Goal: Task Accomplishment & Management: Complete application form

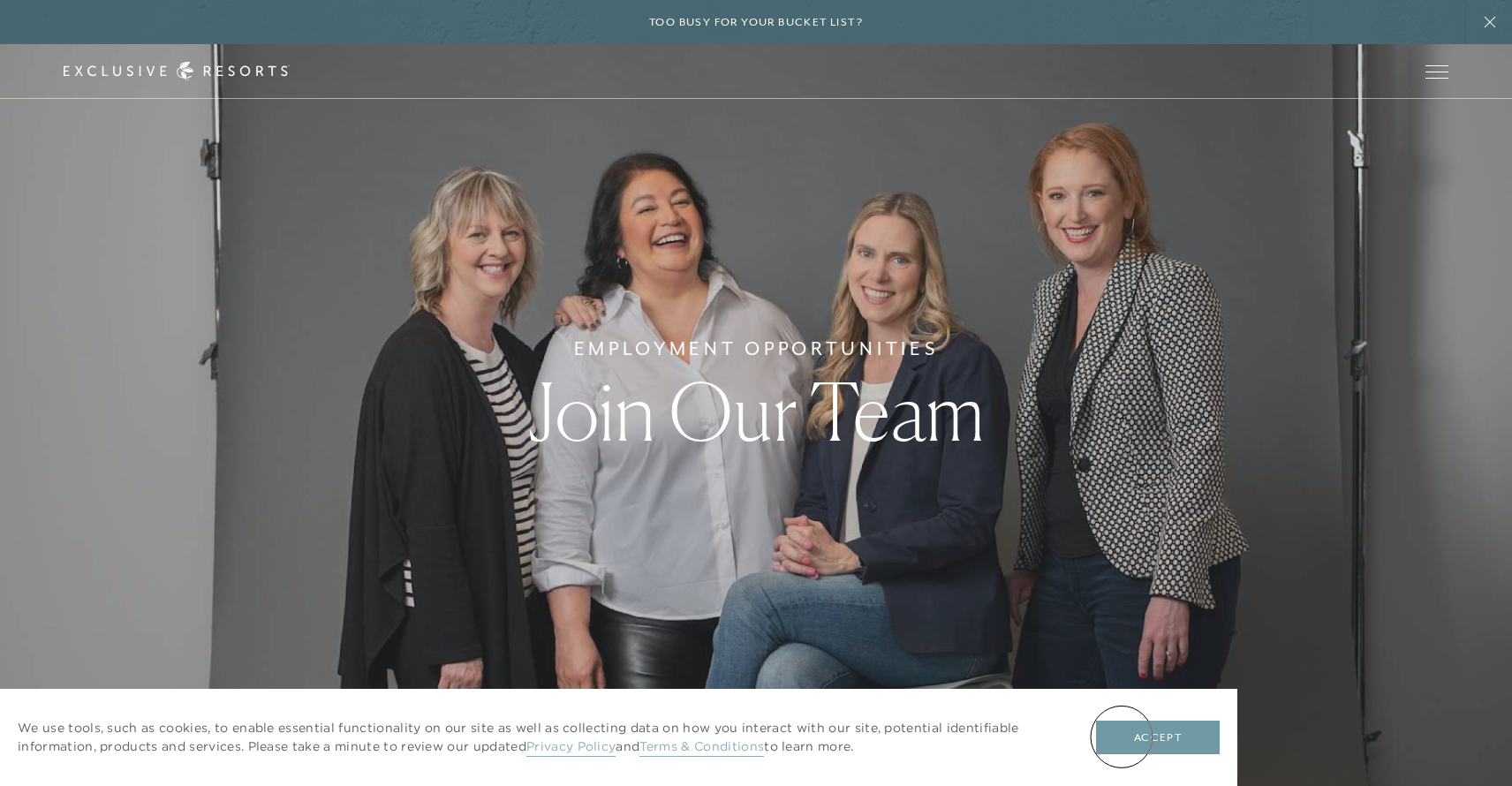
click at [1122, 736] on button "Accept" at bounding box center [1158, 737] width 123 height 34
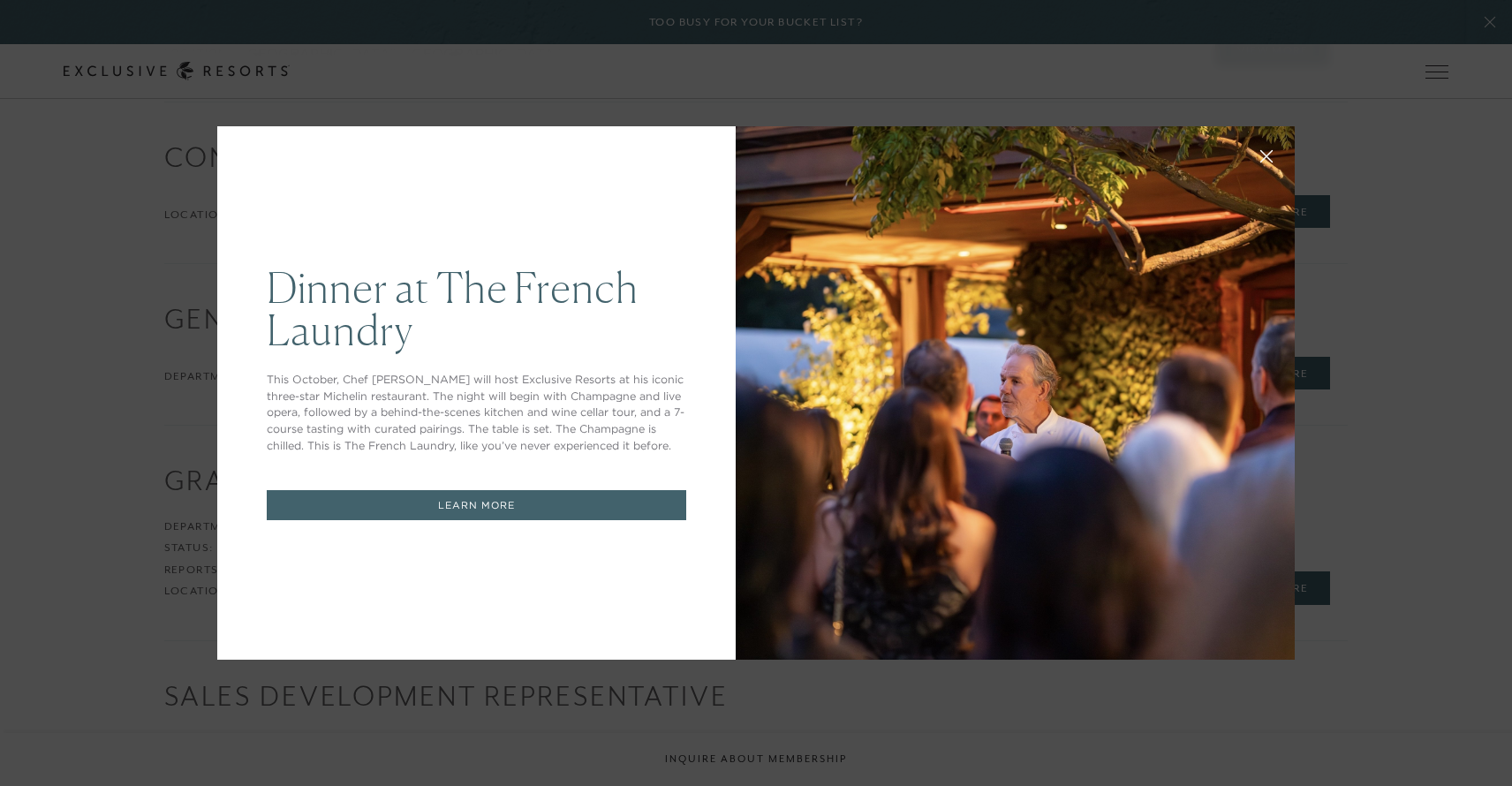
click at [1267, 154] on icon at bounding box center [1267, 157] width 12 height 12
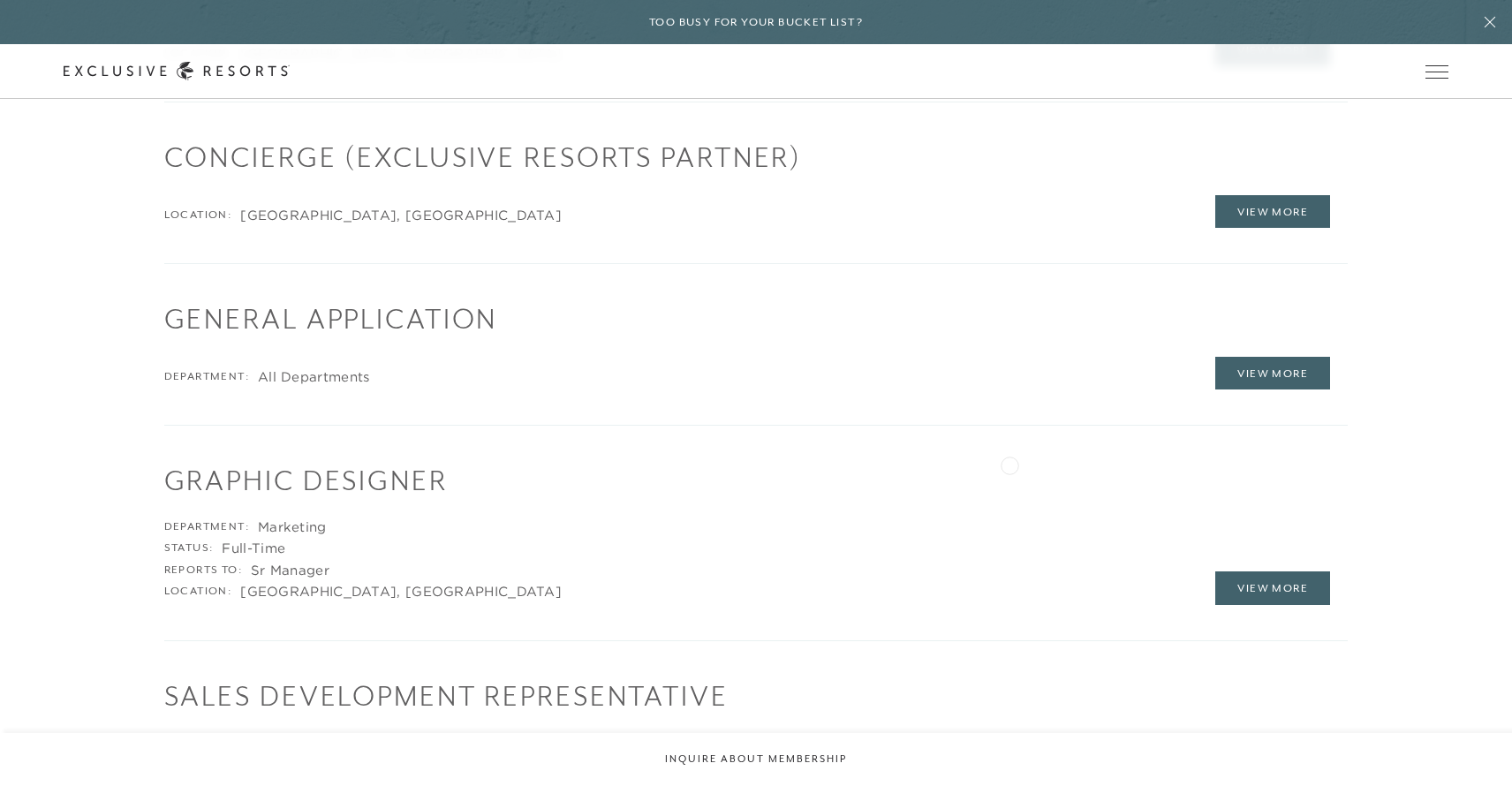
scroll to position [2691, 0]
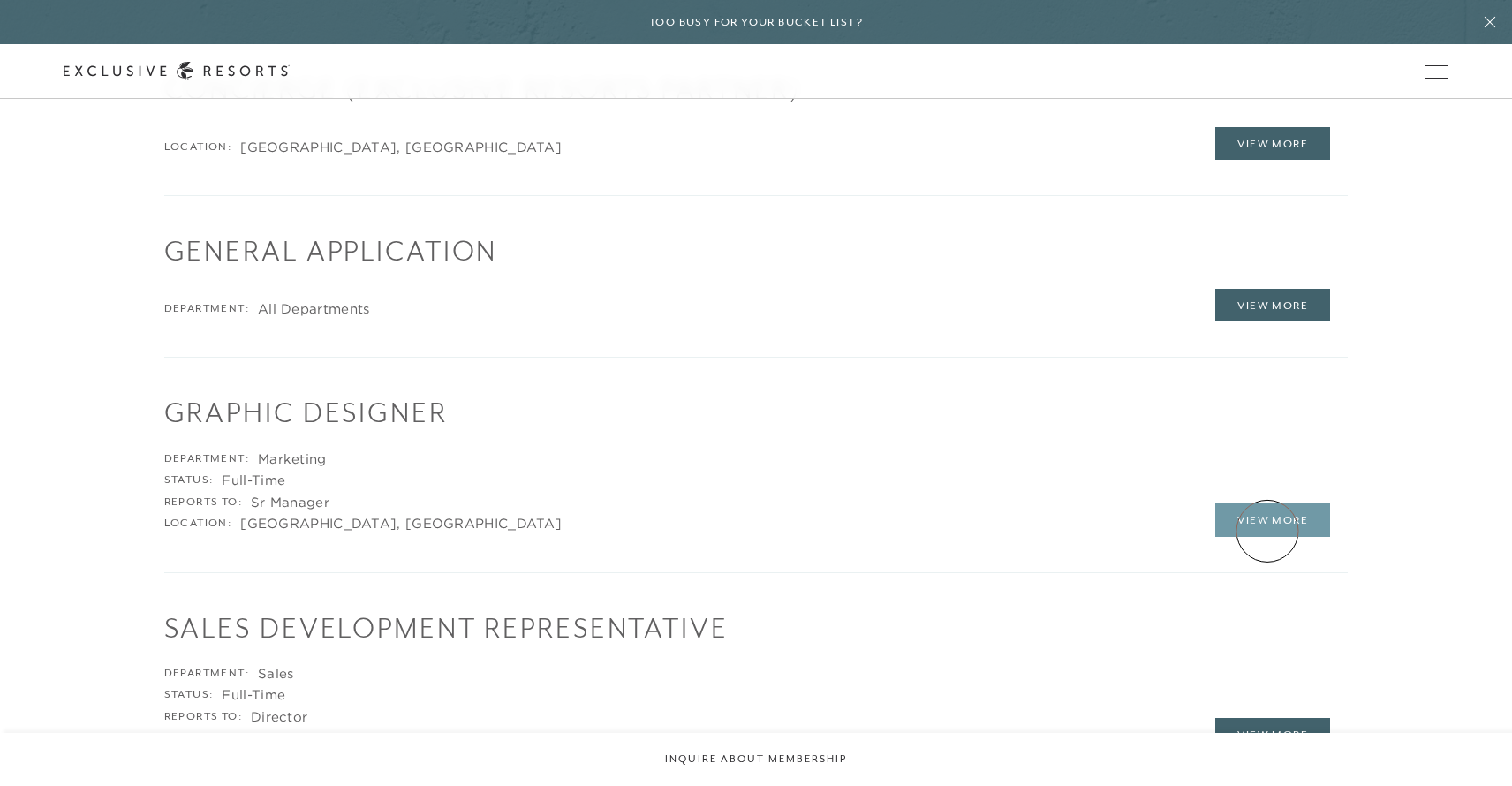
click at [1260, 533] on link "View More" at bounding box center [1273, 521] width 115 height 34
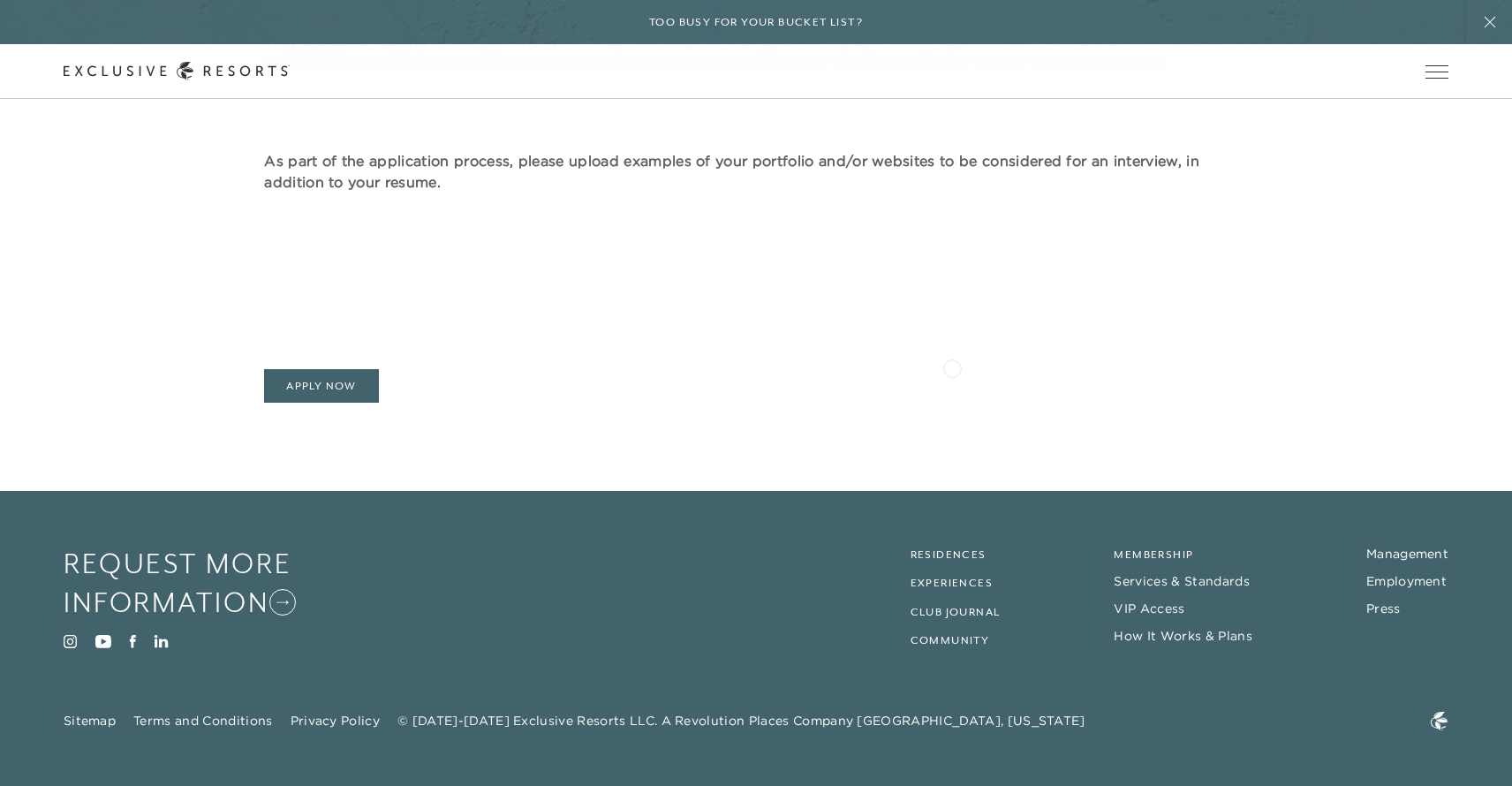
scroll to position [1476, 0]
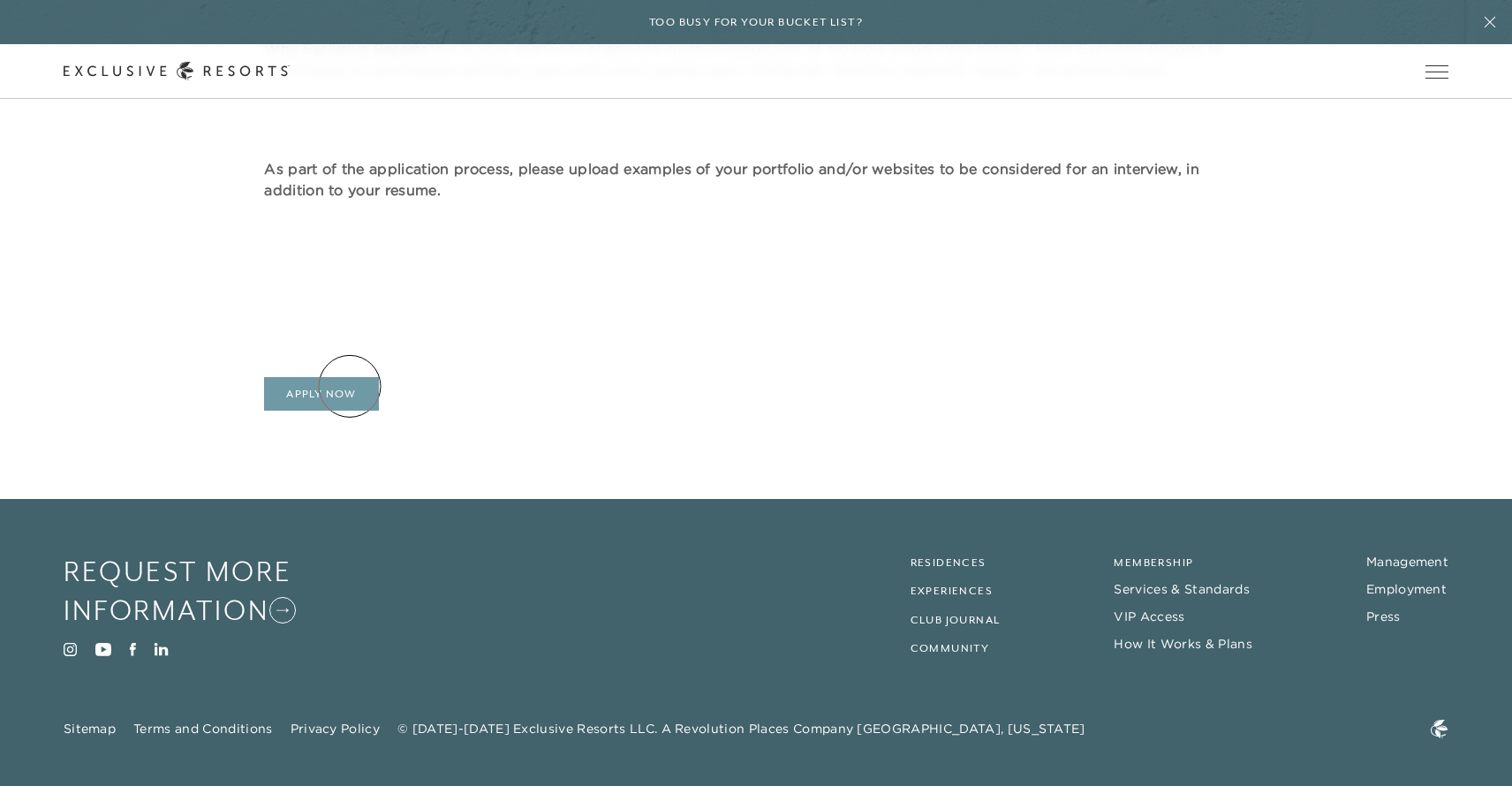
click at [343, 390] on link "Apply Now" at bounding box center [322, 393] width 115 height 34
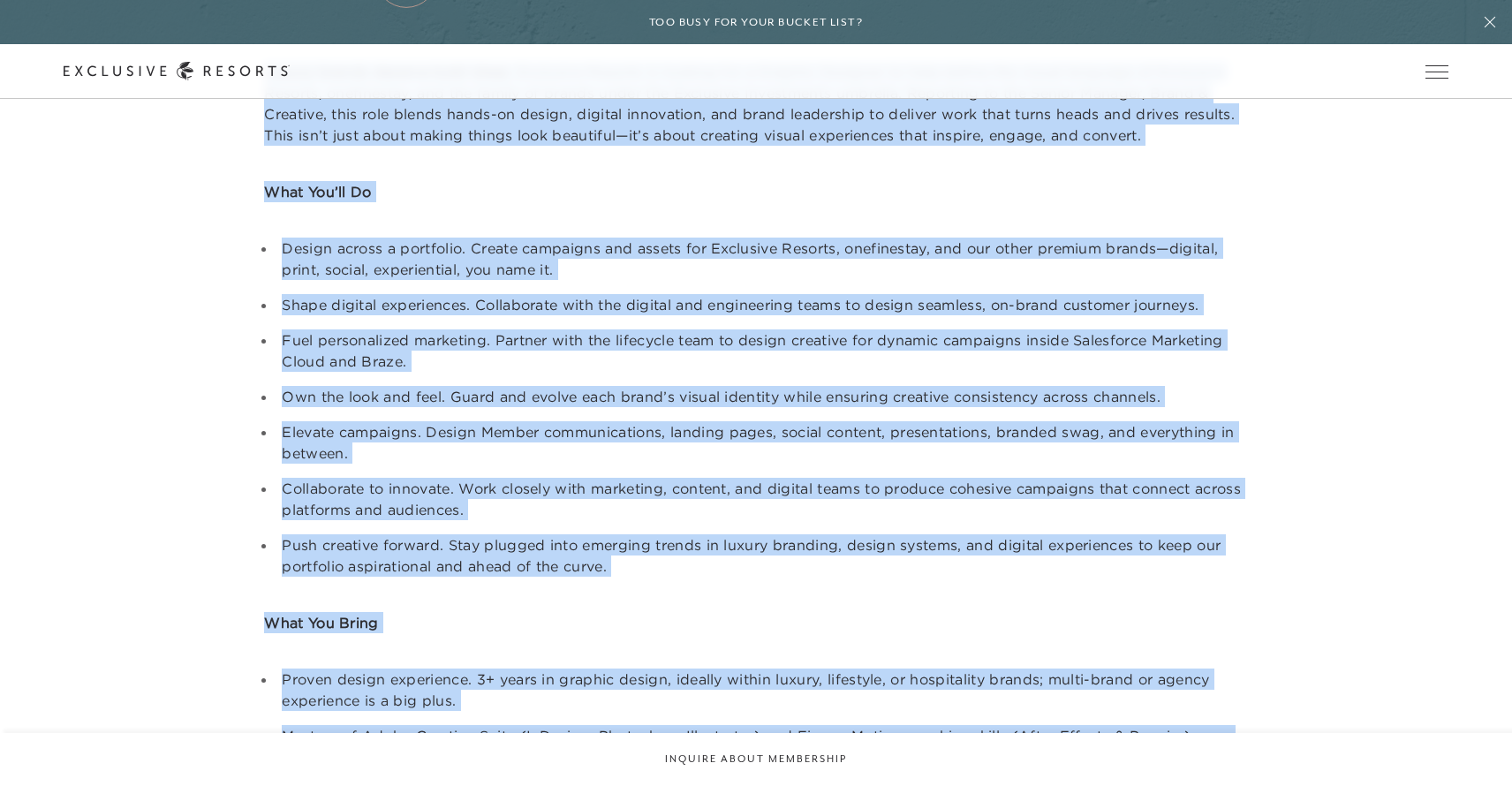
scroll to position [0, 0]
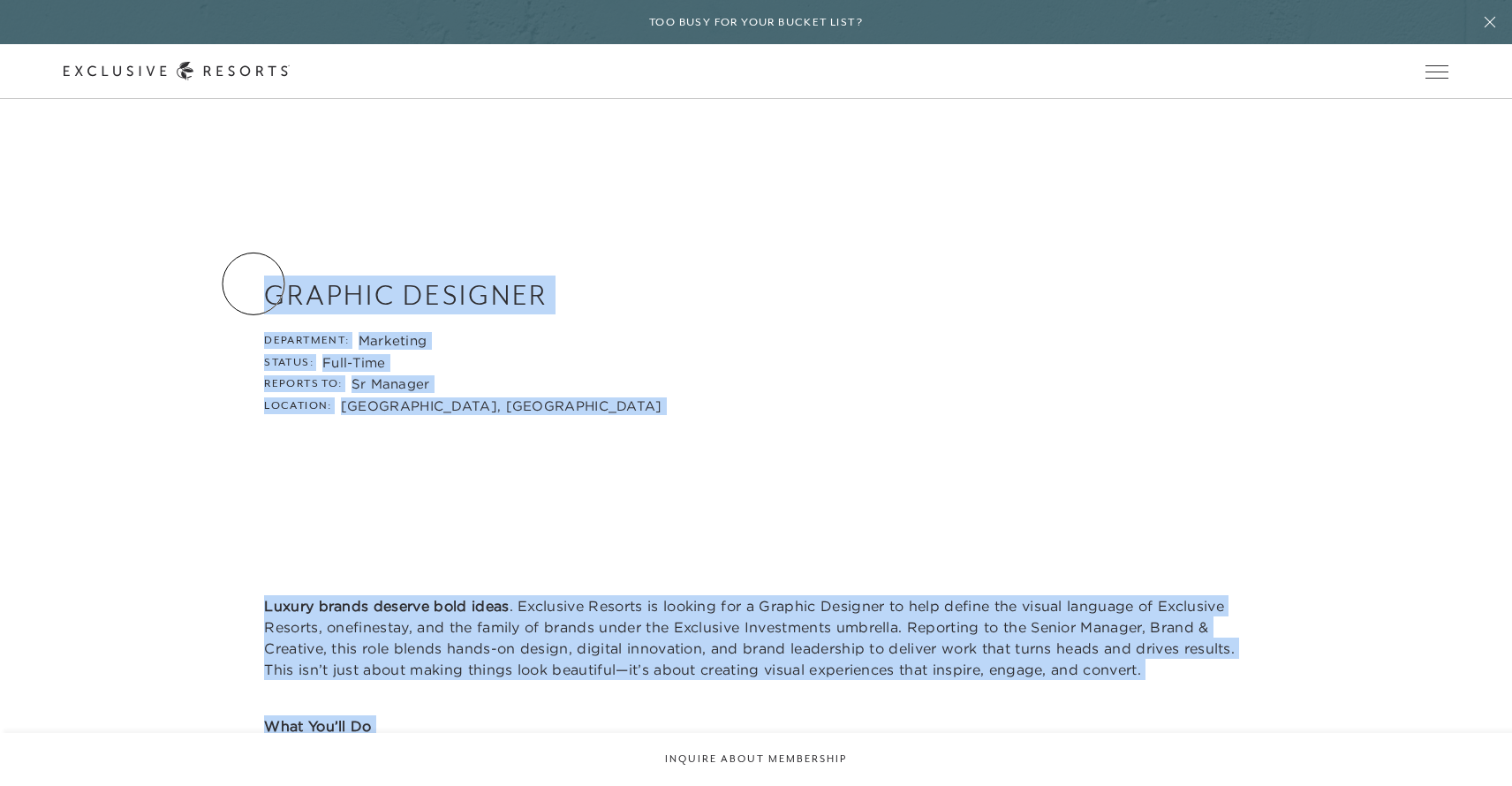
drag, startPoint x: 464, startPoint y: 390, endPoint x: 252, endPoint y: 282, distance: 237.9
copy main "Graphic Designer Department: Marketing Status: Full-Time Reports to: Sr Manager…"
